Goal: Task Accomplishment & Management: Manage account settings

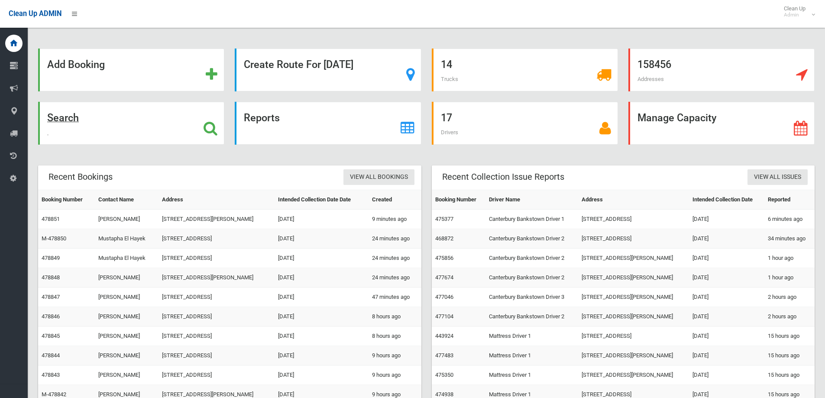
click at [209, 125] on icon at bounding box center [210, 128] width 14 height 15
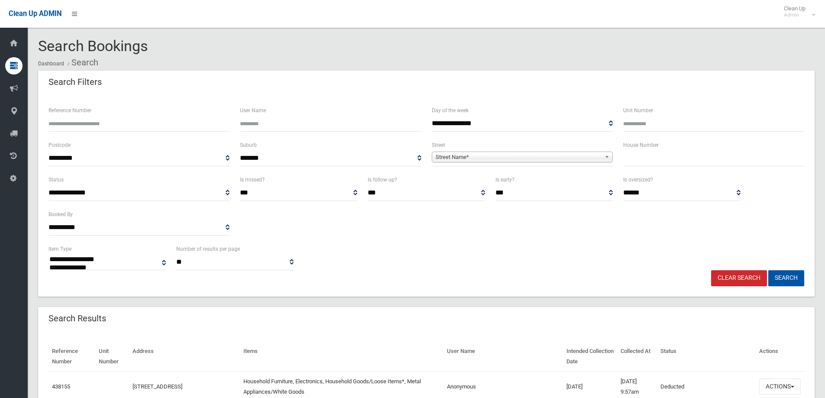
select select
click at [106, 125] on input "Reference Number" at bounding box center [138, 124] width 181 height 16
type input "******"
click at [768, 270] on button "Search" at bounding box center [786, 278] width 36 height 16
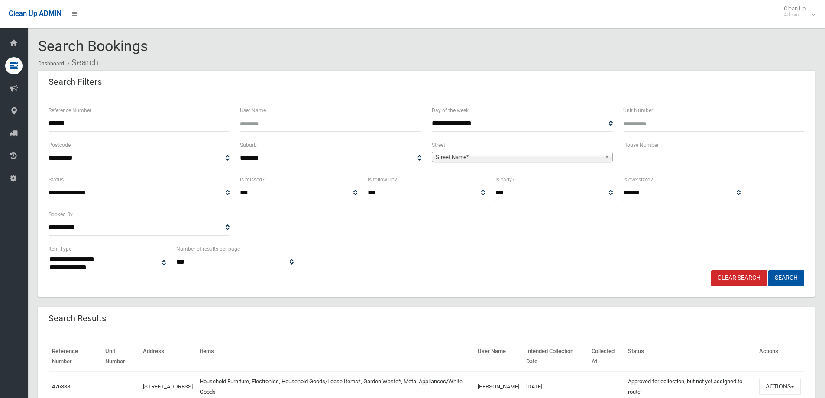
select select
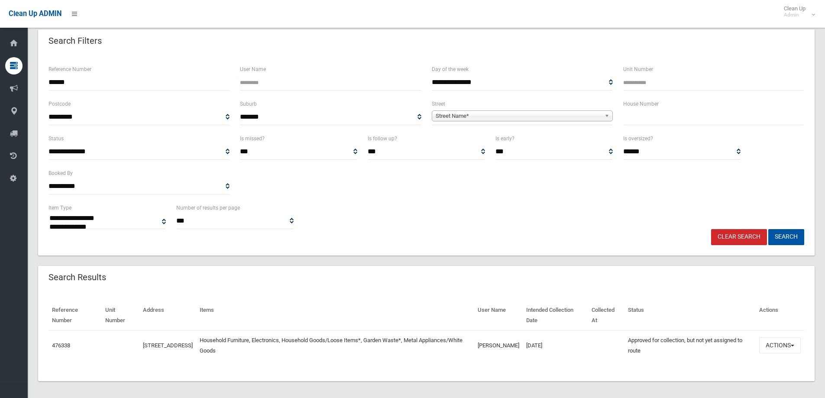
scroll to position [45, 0]
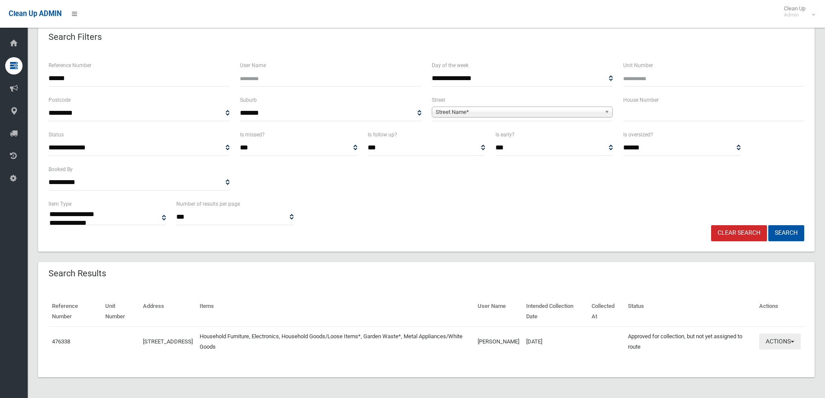
click at [786, 338] on button "Actions" at bounding box center [780, 341] width 42 height 16
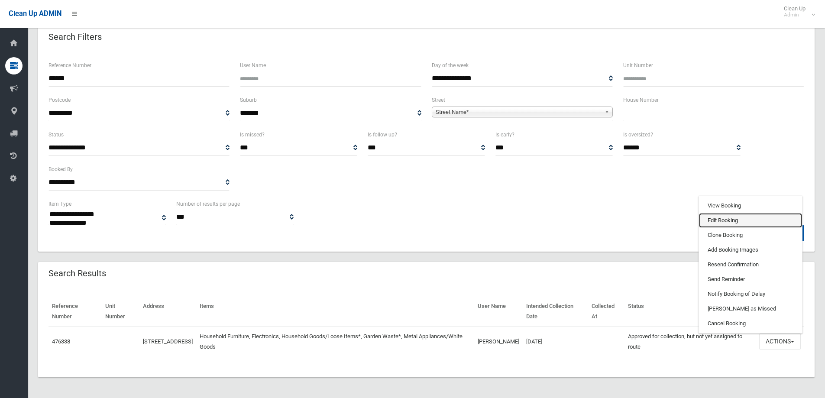
click at [760, 216] on link "Edit Booking" at bounding box center [750, 220] width 103 height 15
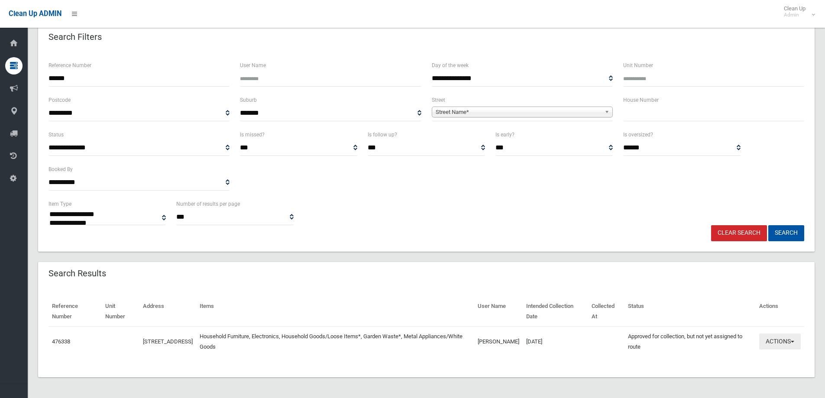
click at [796, 338] on button "Actions" at bounding box center [780, 341] width 42 height 16
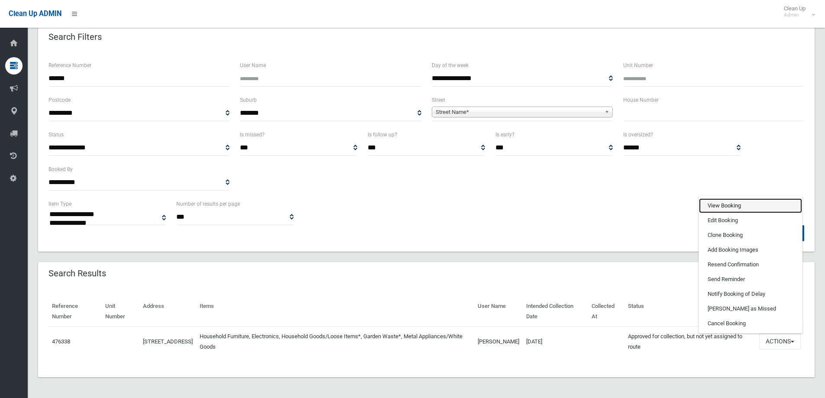
click at [743, 208] on link "View Booking" at bounding box center [750, 205] width 103 height 15
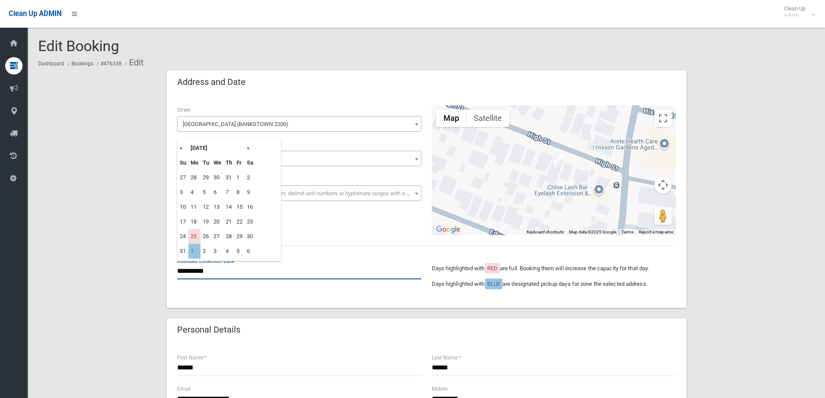
click at [190, 270] on input "**********" at bounding box center [299, 271] width 244 height 16
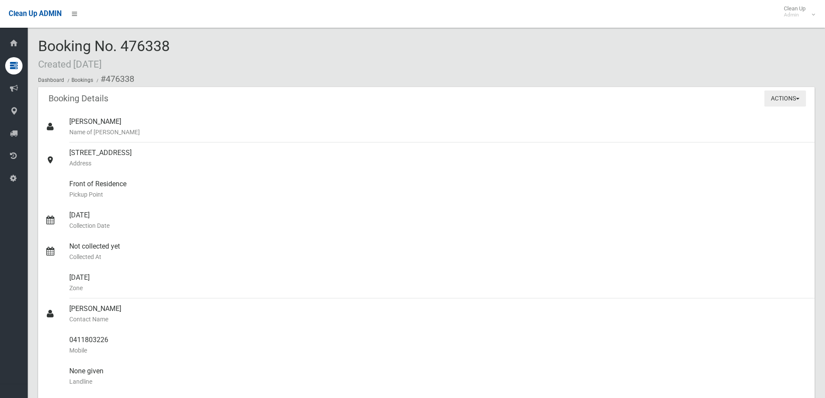
click at [799, 98] on button "Actions" at bounding box center [785, 98] width 42 height 16
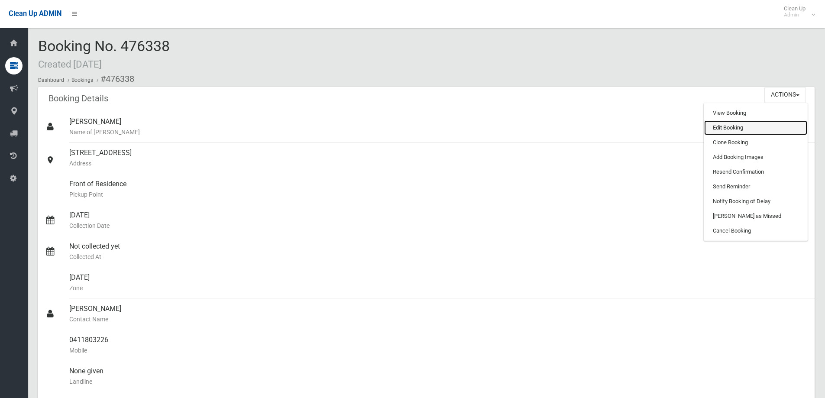
click at [756, 125] on link "Edit Booking" at bounding box center [755, 127] width 103 height 15
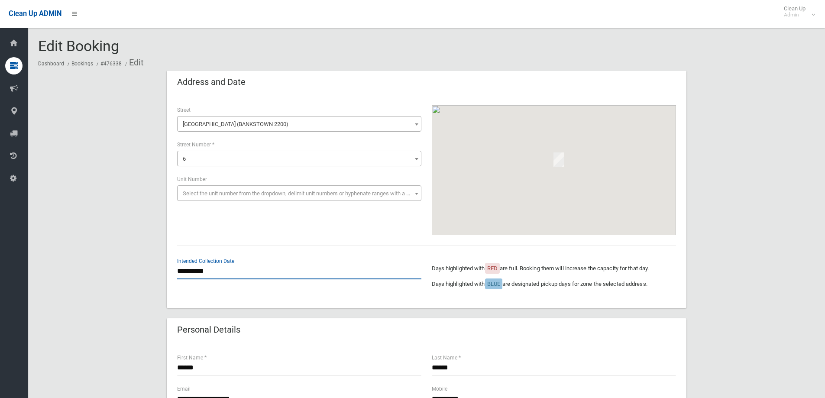
click at [210, 266] on input "**********" at bounding box center [299, 271] width 244 height 16
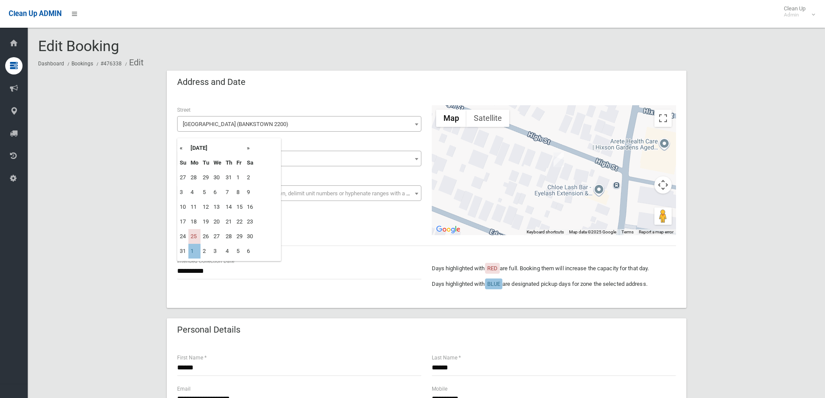
click at [248, 148] on th "»" at bounding box center [250, 148] width 11 height 15
click at [195, 175] on td "1" at bounding box center [194, 177] width 12 height 15
type input "**********"
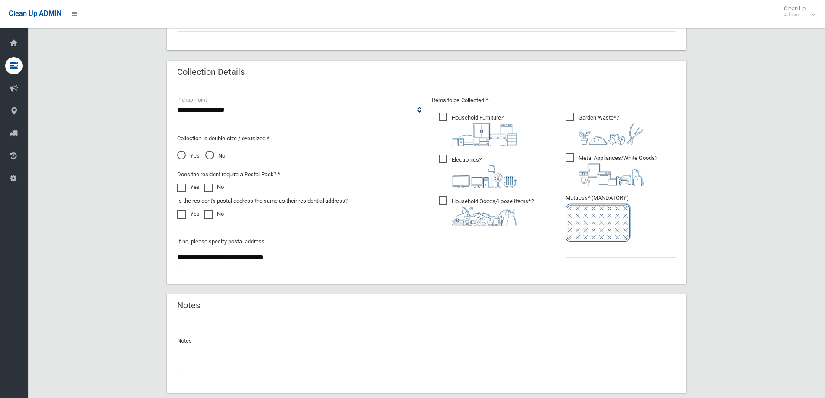
scroll to position [459, 0]
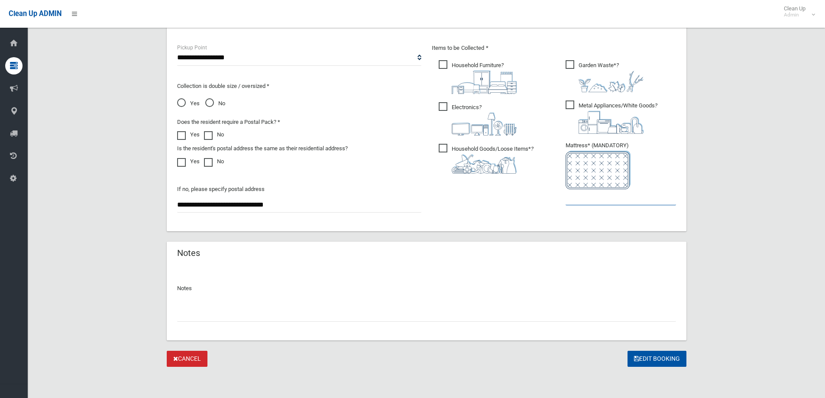
click at [589, 200] on input "text" at bounding box center [620, 197] width 110 height 16
type input "*"
click at [658, 358] on button "Edit Booking" at bounding box center [656, 359] width 59 height 16
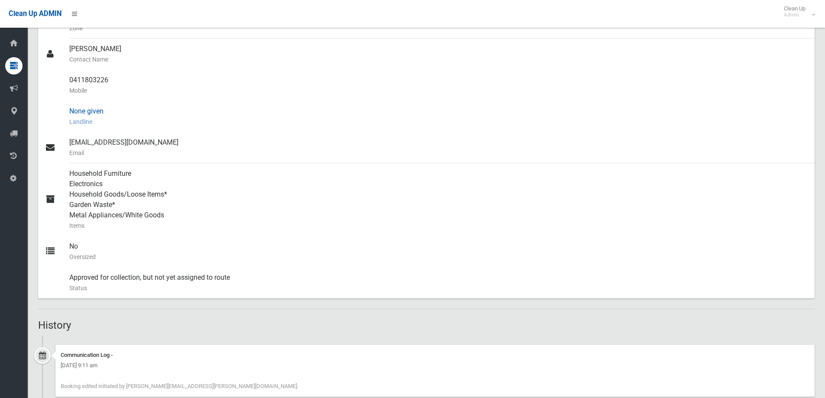
scroll to position [87, 0]
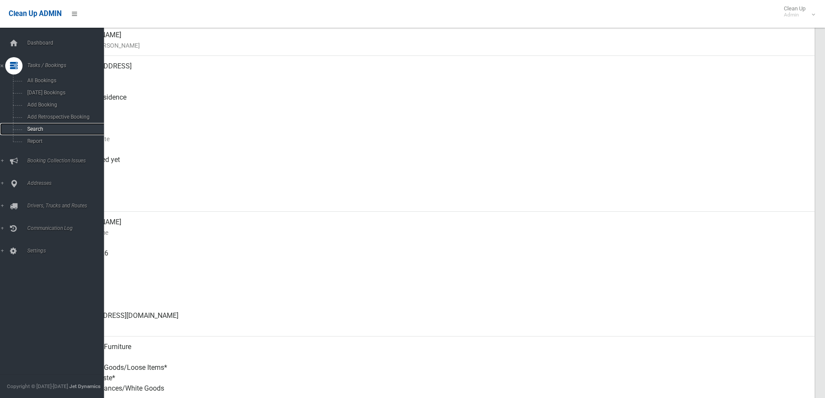
click at [26, 128] on span "Search" at bounding box center [64, 129] width 78 height 6
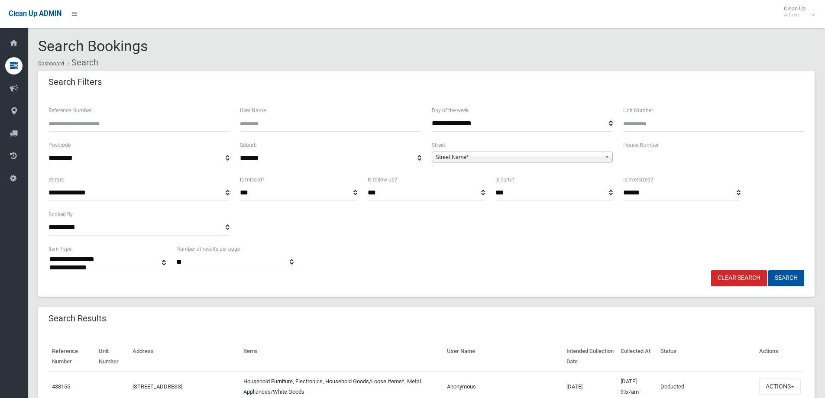
select select
click at [463, 155] on span "Street Name*" at bounding box center [517, 157] width 165 height 10
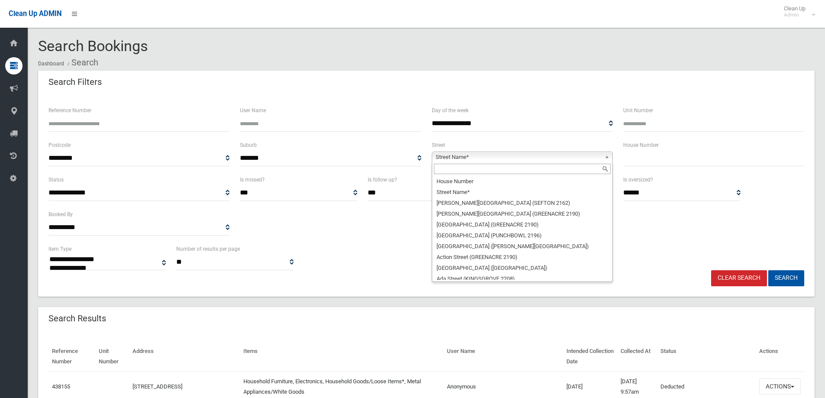
click at [143, 125] on input "Reference Number" at bounding box center [138, 124] width 181 height 16
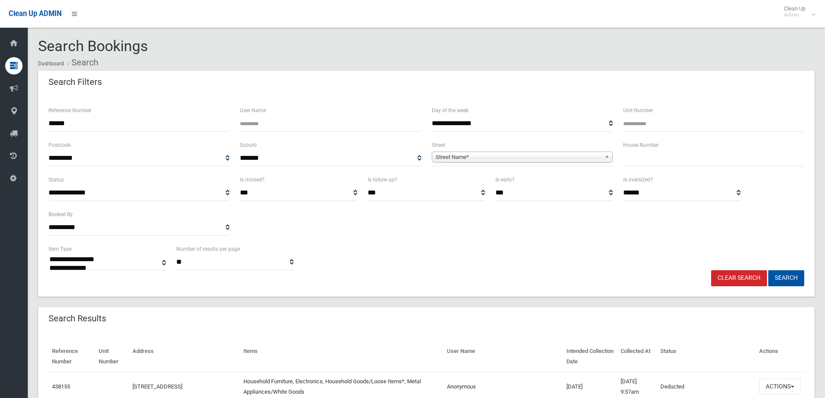
type input "******"
click at [768, 270] on button "Search" at bounding box center [786, 278] width 36 height 16
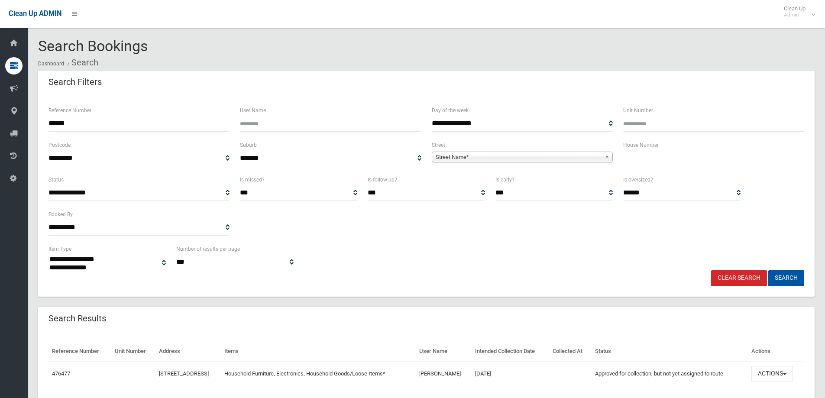
select select
click at [792, 373] on button "Actions" at bounding box center [772, 374] width 42 height 16
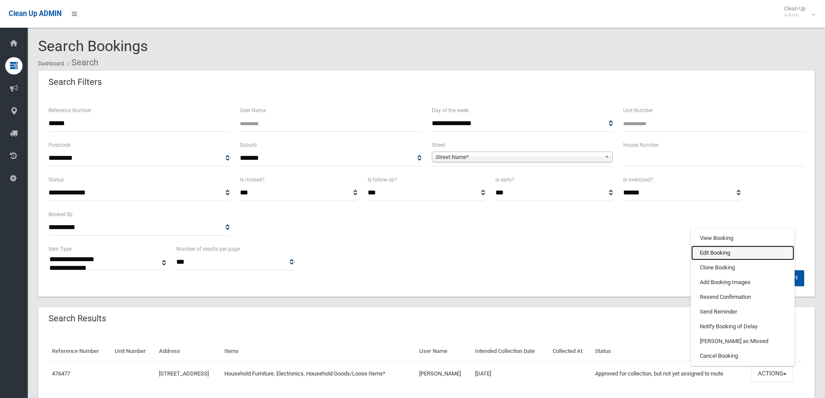
click at [745, 253] on link "Edit Booking" at bounding box center [742, 252] width 103 height 15
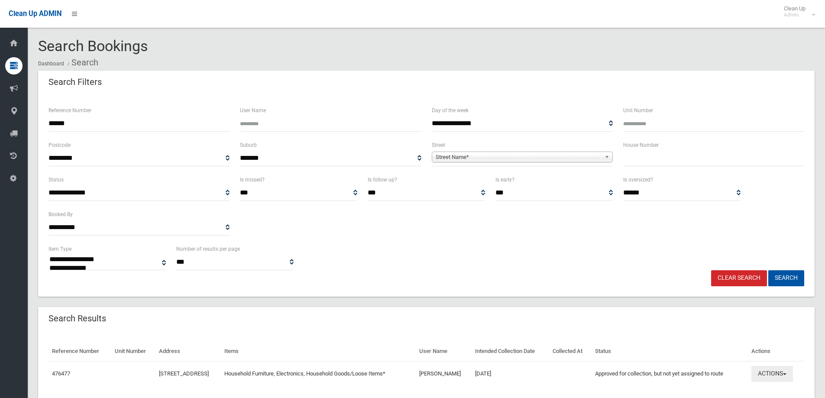
click at [791, 371] on button "Actions" at bounding box center [772, 374] width 42 height 16
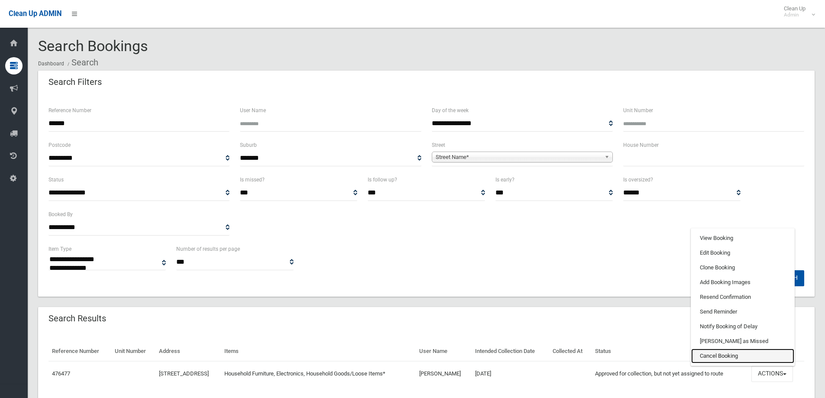
click at [746, 356] on link "Cancel Booking" at bounding box center [742, 355] width 103 height 15
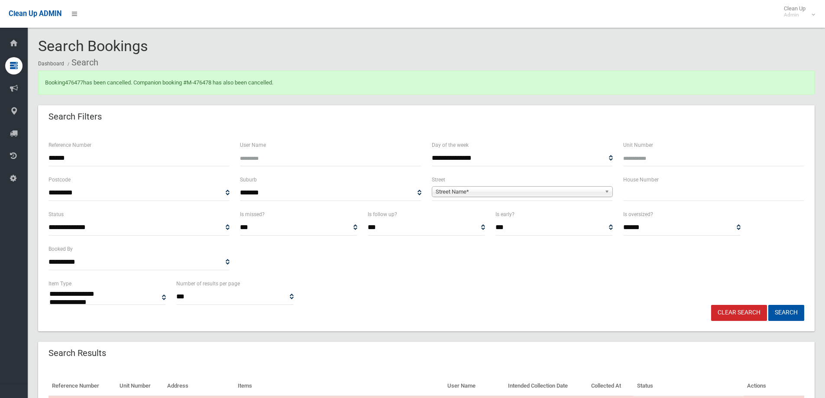
select select
